Goal: Book appointment/travel/reservation

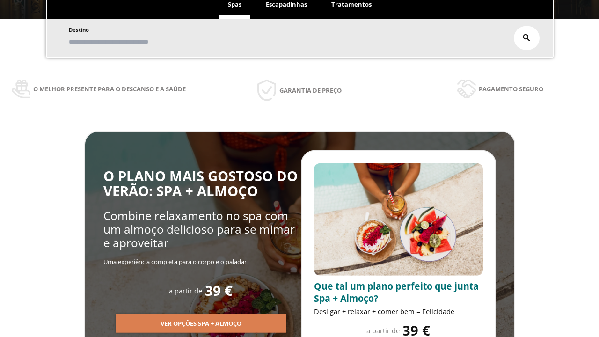
scroll to position [159, 0]
click at [287, 5] on span "Escapadinhas" at bounding box center [286, 4] width 41 height 8
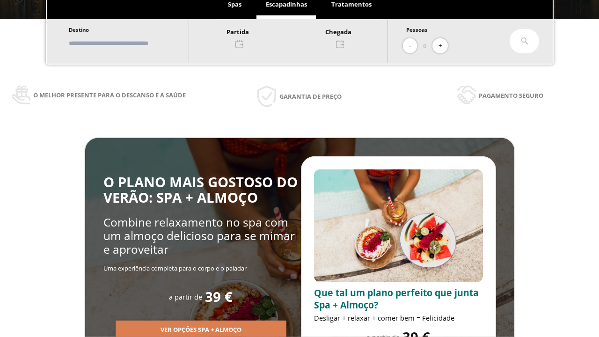
click at [132, 43] on input "text" at bounding box center [124, 43] width 117 height 16
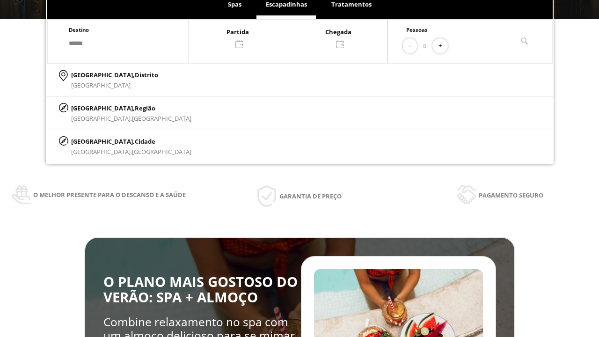
type input "******"
click at [94, 141] on p "[GEOGRAPHIC_DATA], Cidade" at bounding box center [131, 141] width 120 height 10
click at [298, 37] on div at bounding box center [288, 37] width 198 height 22
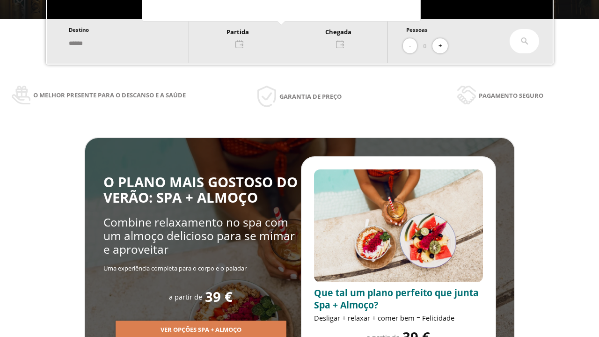
scroll to position [0, 0]
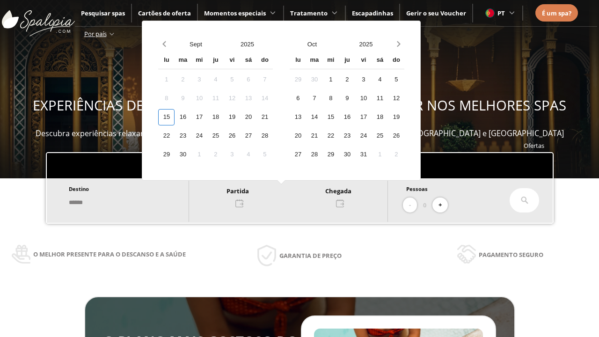
click at [207, 117] on div "17" at bounding box center [199, 117] width 16 height 16
click at [224, 117] on div "18" at bounding box center [215, 117] width 16 height 16
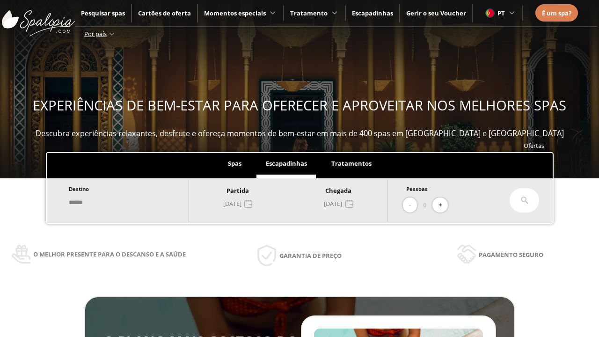
click at [443, 205] on button "+" at bounding box center [440, 205] width 15 height 15
click at [525, 200] on icon at bounding box center [524, 200] width 7 height 7
